Goal: Use online tool/utility: Use online tool/utility

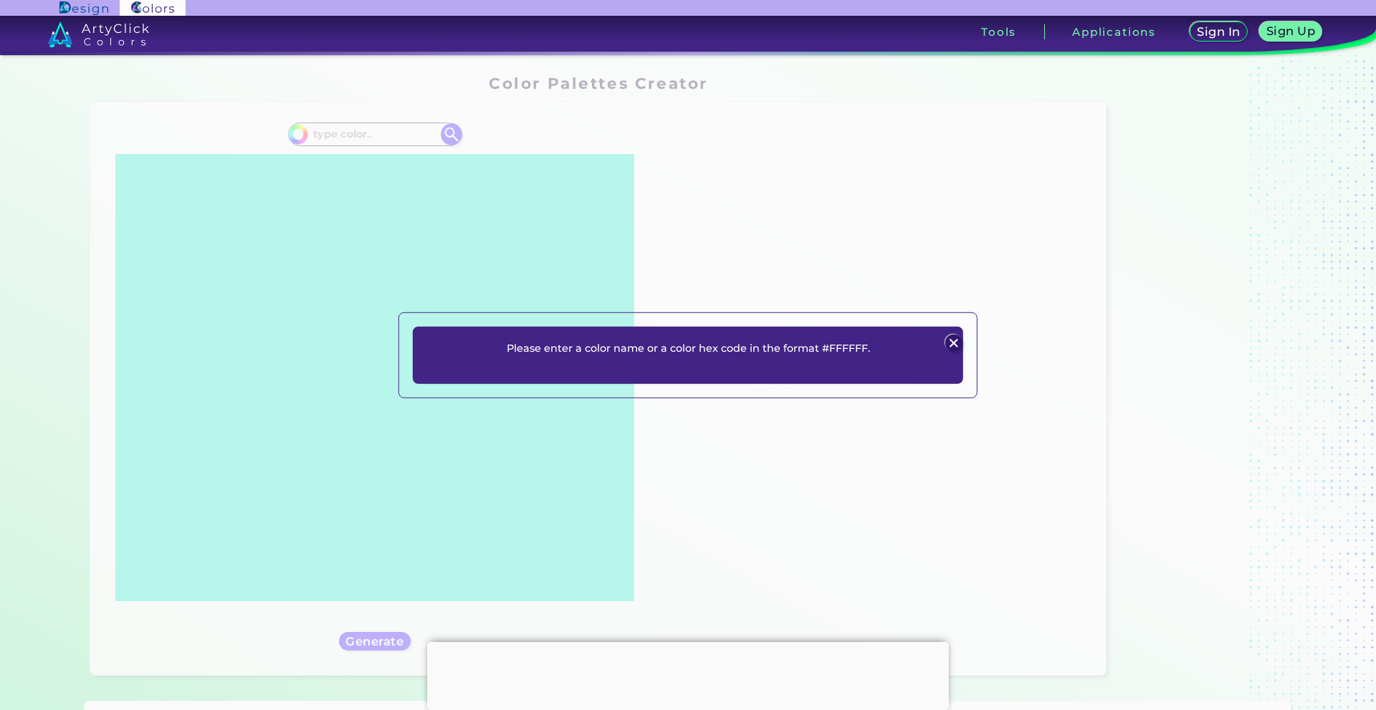
click at [955, 342] on img at bounding box center [953, 343] width 17 height 17
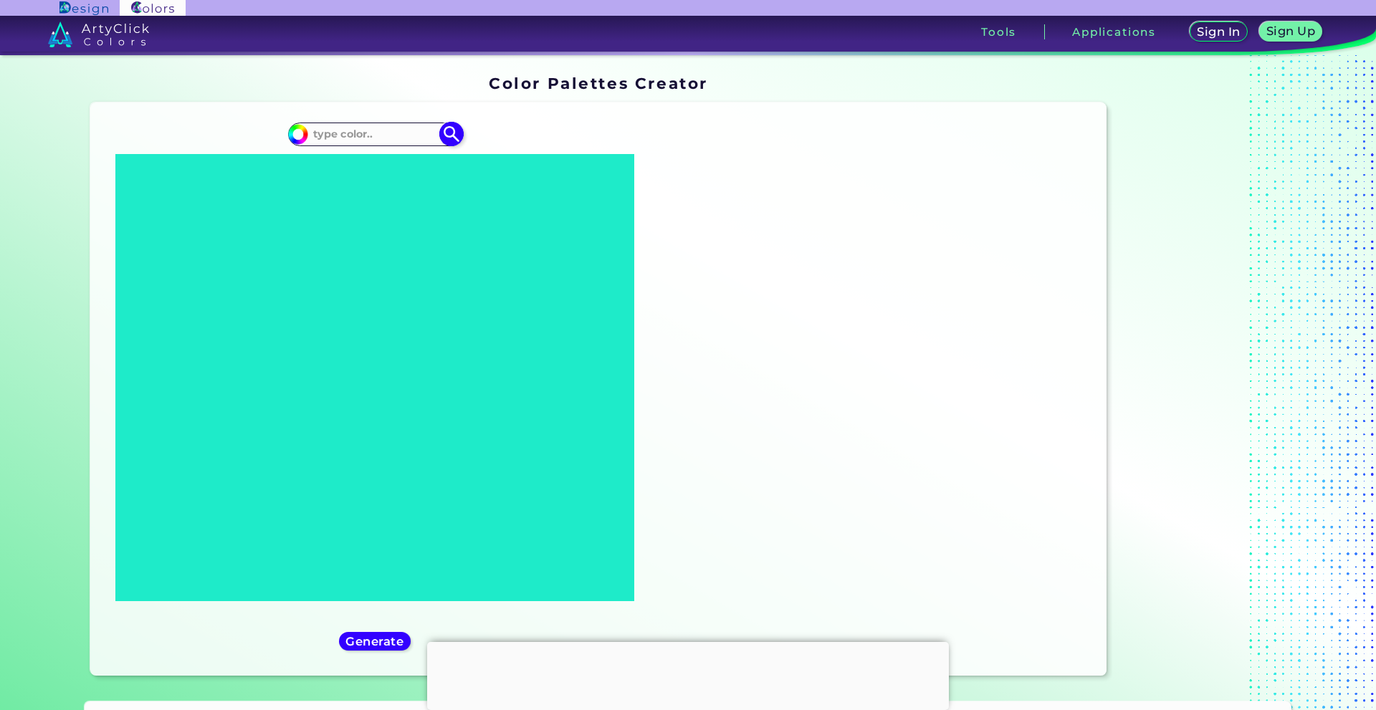
click at [335, 131] on input at bounding box center [374, 134] width 133 height 19
type input "00b5ac"
type input "#000000"
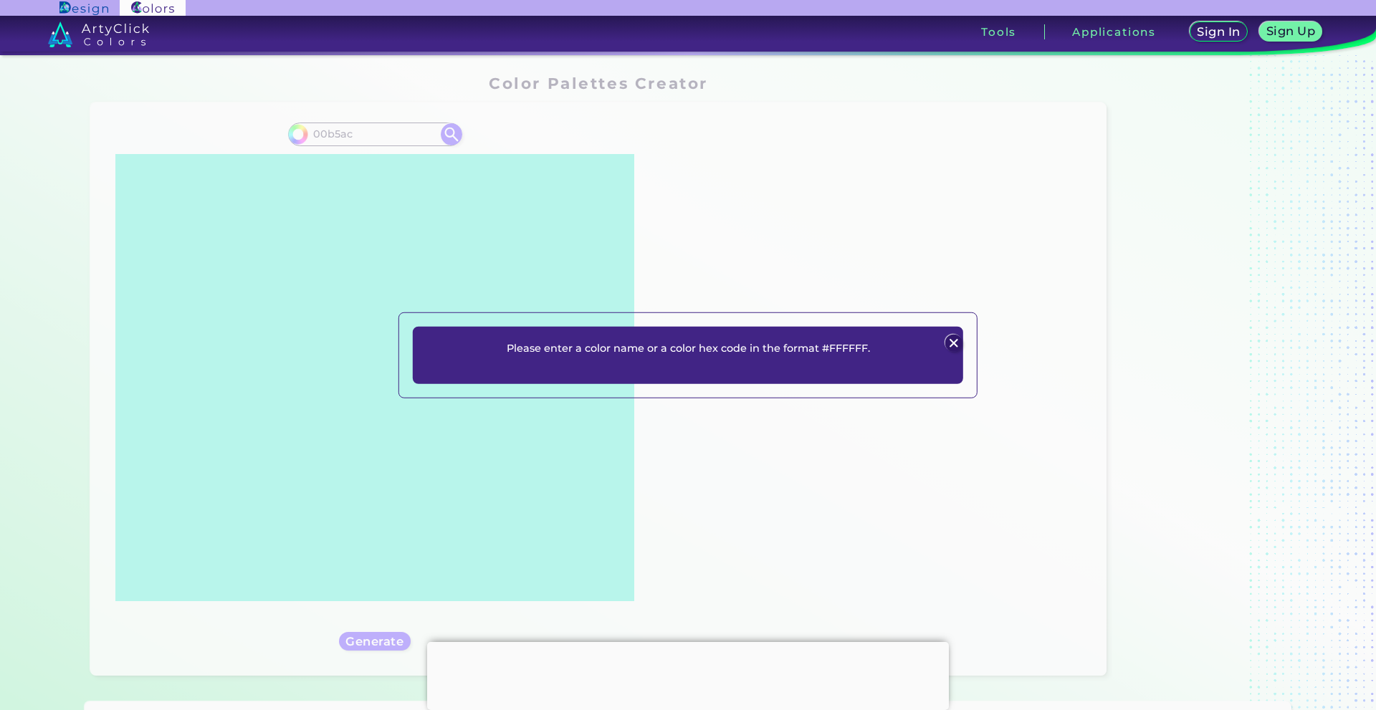
click at [955, 340] on img at bounding box center [953, 343] width 17 height 17
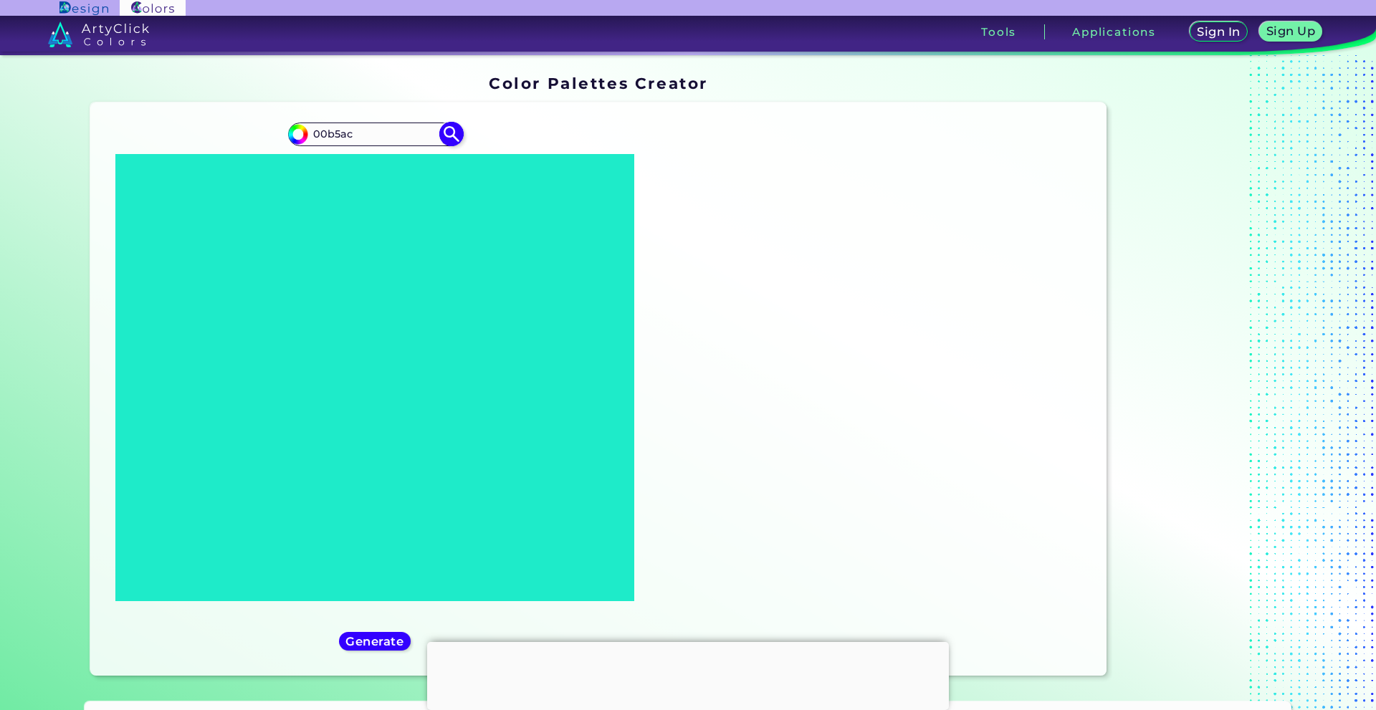
click at [315, 132] on input "00b5ac" at bounding box center [374, 134] width 133 height 19
click at [312, 128] on input "00b5ac" at bounding box center [374, 134] width 133 height 19
type input "#00b5ac"
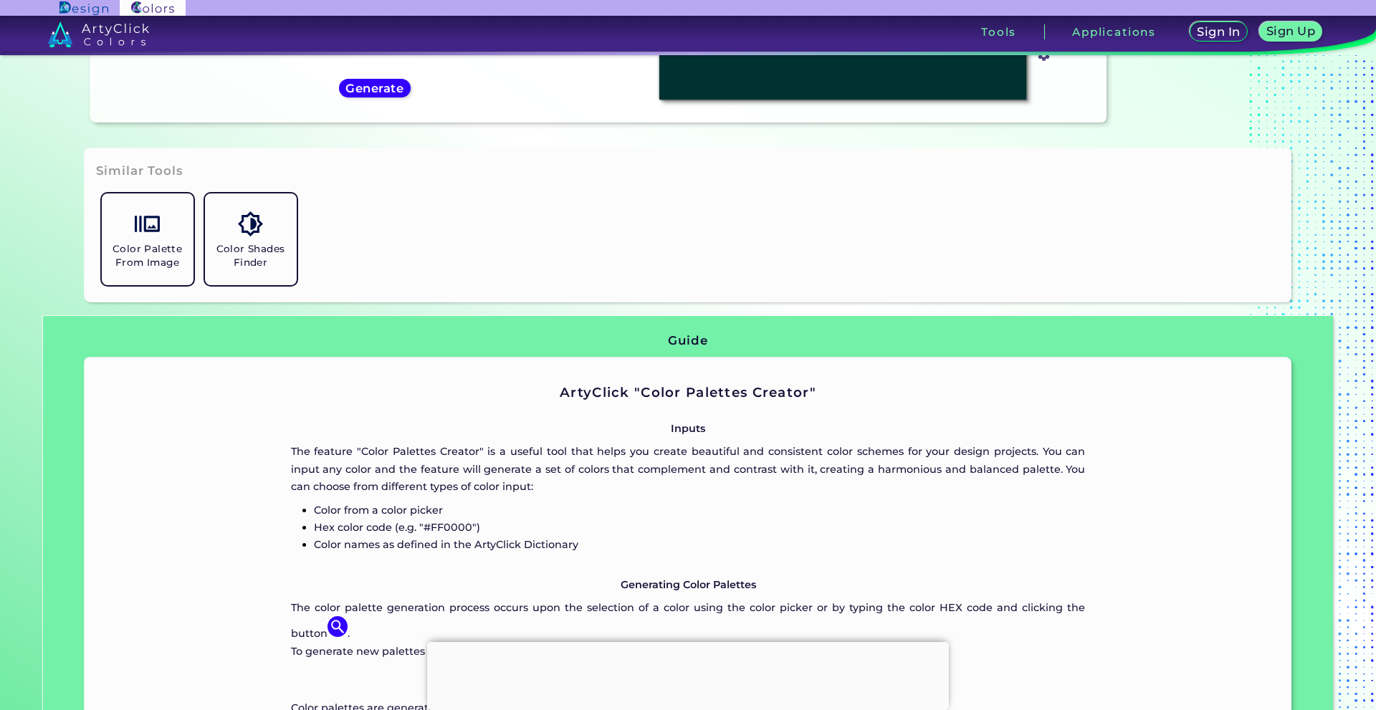
scroll to position [502, 0]
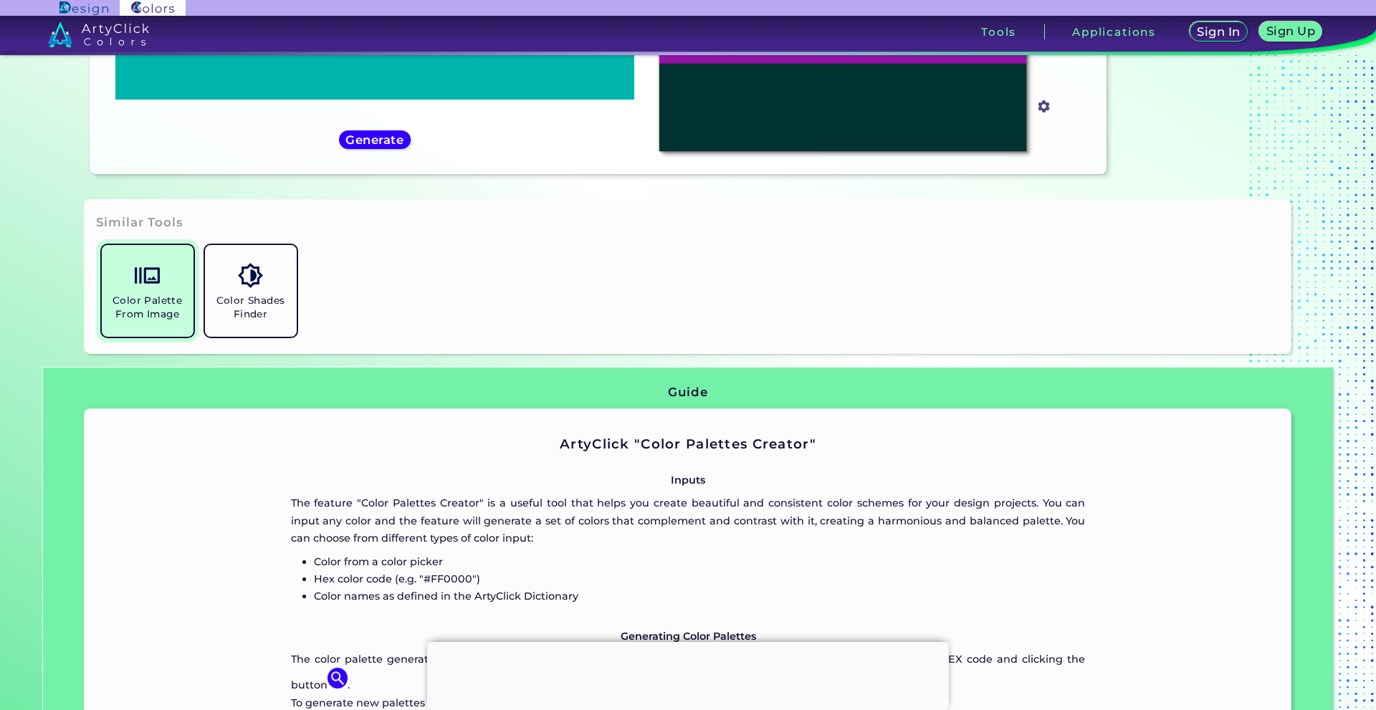
click at [155, 287] on img at bounding box center [147, 275] width 25 height 25
